Goal: Navigation & Orientation: Find specific page/section

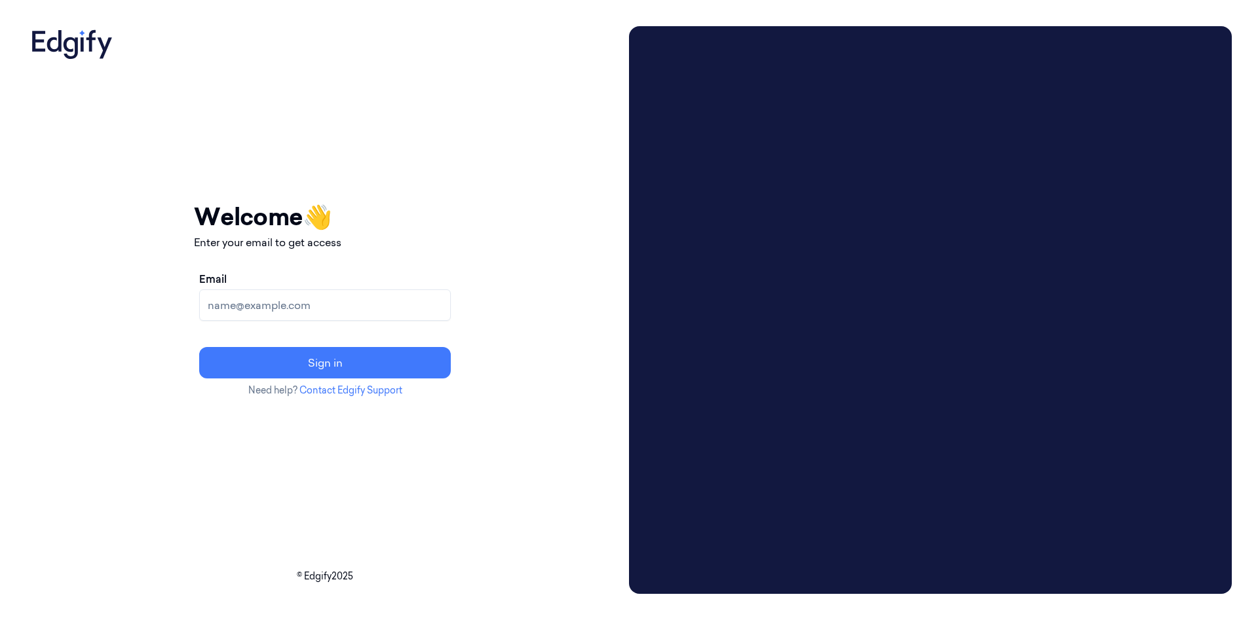
click at [364, 294] on input "Email" at bounding box center [325, 305] width 252 height 31
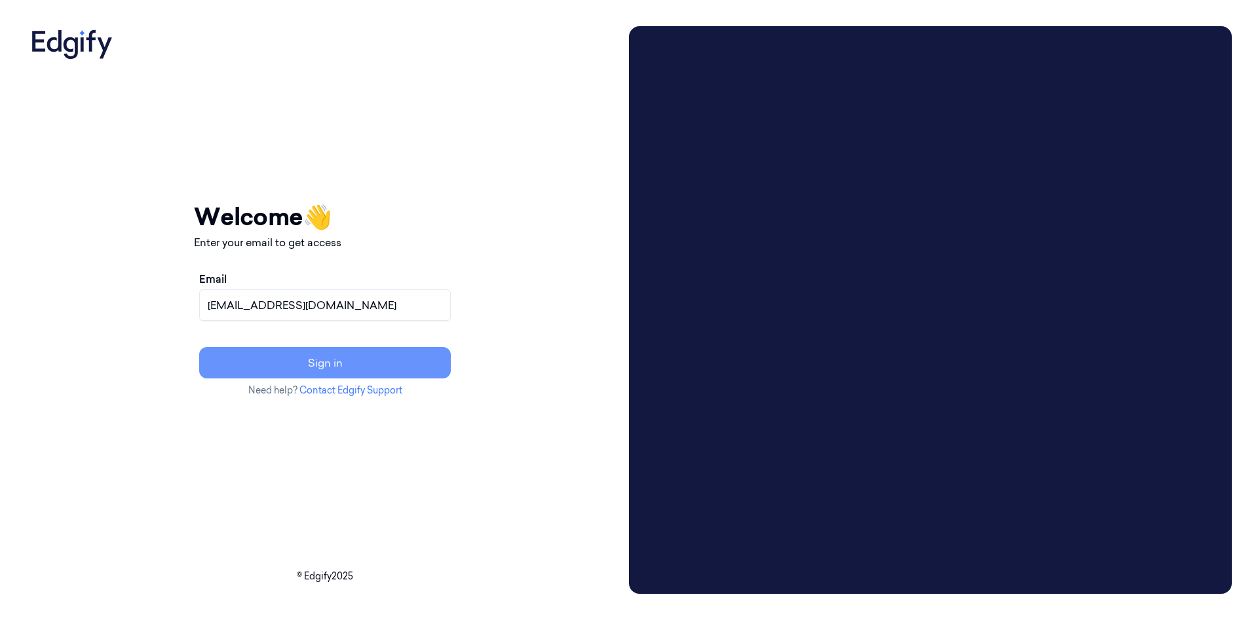
type input "[EMAIL_ADDRESS][DOMAIN_NAME]"
click at [403, 366] on button "Sign in" at bounding box center [325, 362] width 252 height 31
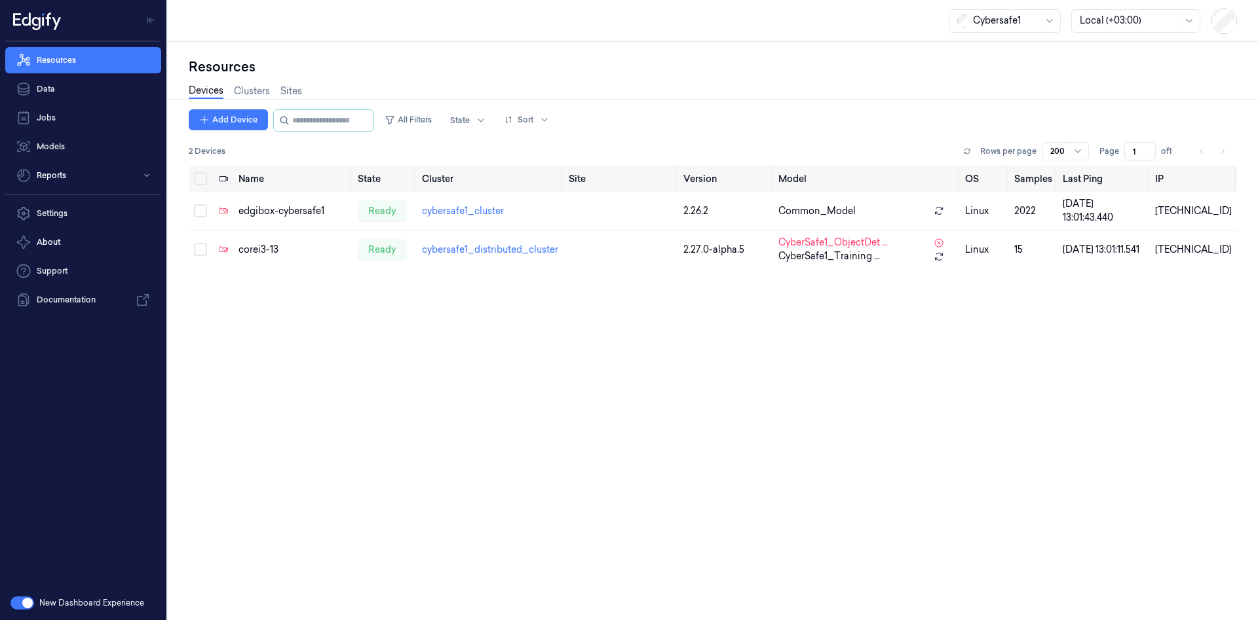
click at [20, 598] on button "button" at bounding box center [22, 603] width 24 height 13
